Goal: Task Accomplishment & Management: Use online tool/utility

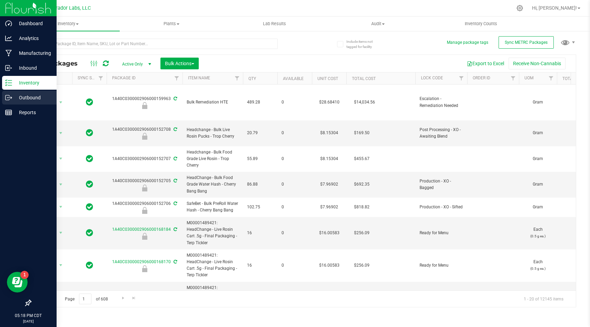
click at [34, 99] on p "Outbound" at bounding box center [32, 97] width 41 height 8
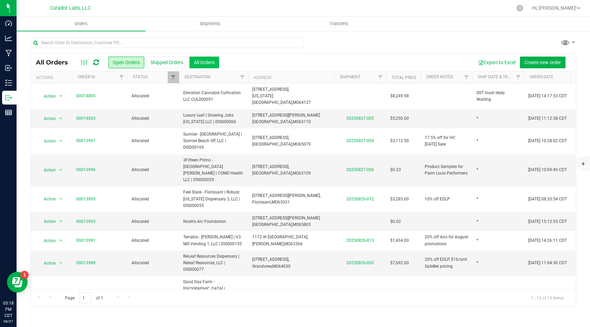
click at [212, 63] on button "All Orders" at bounding box center [204, 63] width 30 height 12
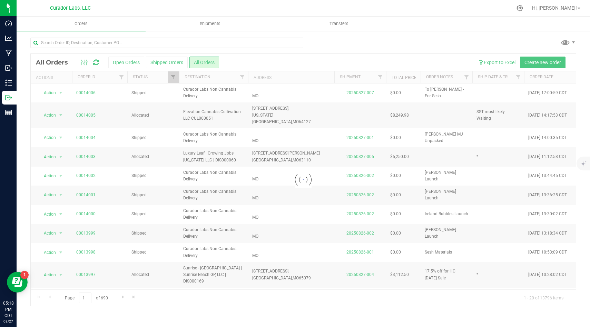
click at [122, 64] on div at bounding box center [303, 180] width 545 height 252
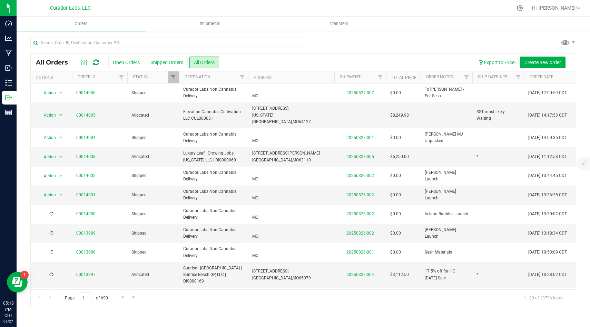
click at [229, 66] on div "Export to Excel Create new order" at bounding box center [394, 63] width 351 height 12
click at [129, 60] on button "Open Orders" at bounding box center [126, 63] width 36 height 12
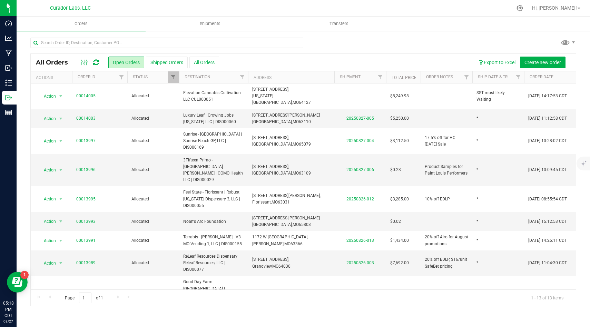
click at [95, 63] on icon at bounding box center [96, 62] width 6 height 7
click at [172, 75] on span "Filter" at bounding box center [173, 78] width 6 height 6
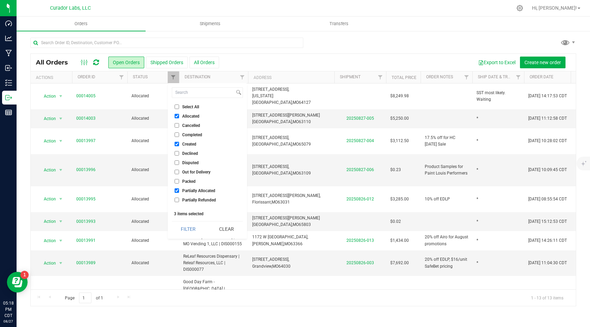
click at [176, 117] on input "Allocated" at bounding box center [177, 116] width 4 height 4
checkbox input "false"
click at [193, 223] on button "Filter" at bounding box center [188, 228] width 33 height 15
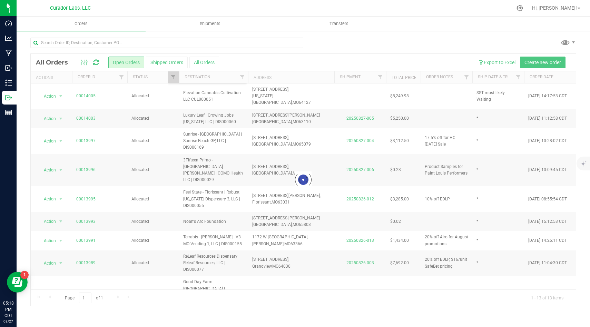
checkbox input "true"
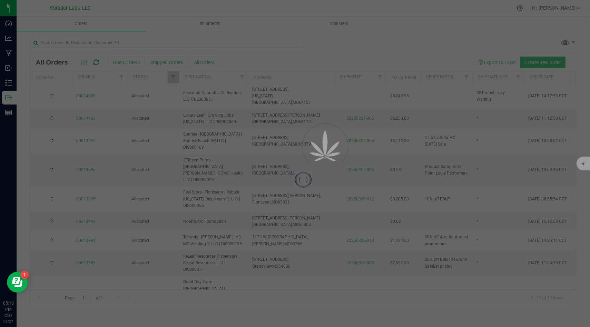
checkbox input "true"
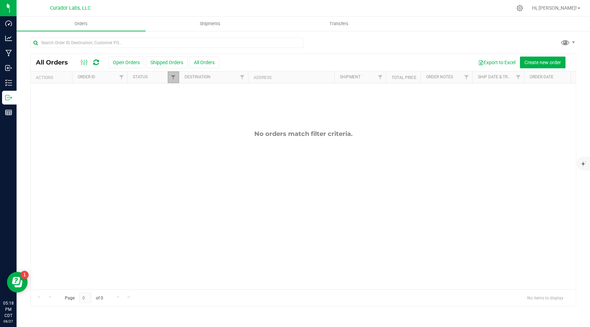
click at [173, 72] on link "Filter" at bounding box center [173, 77] width 11 height 12
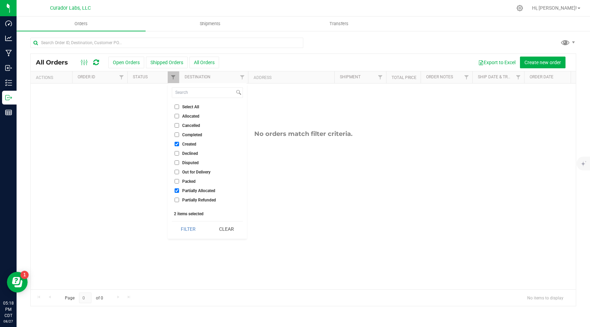
click at [178, 188] on li "Partially Allocated" at bounding box center [207, 190] width 71 height 7
click at [179, 195] on ul "Select All Allocated Cancelled Completed Created Declined Disputed Out for Deli…" at bounding box center [207, 154] width 71 height 103
click at [178, 191] on input "Partially Allocated" at bounding box center [177, 190] width 4 height 4
checkbox input "false"
click at [207, 231] on div "Filter Clear" at bounding box center [207, 229] width 71 height 16
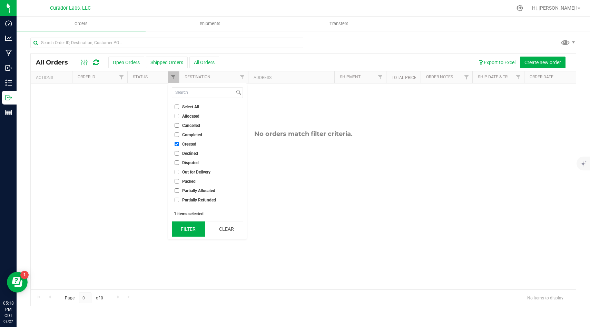
click at [202, 230] on button "Filter" at bounding box center [188, 228] width 33 height 15
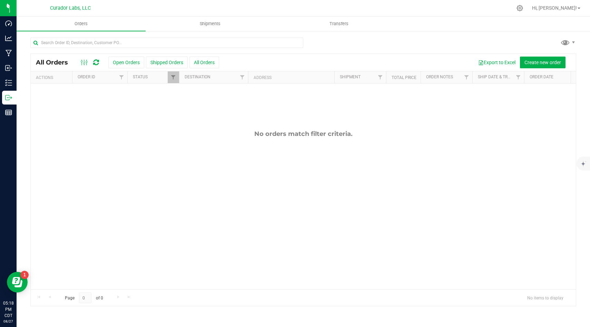
click at [252, 66] on div "Export to Excel Create new order" at bounding box center [394, 63] width 351 height 12
